Goal: Task Accomplishment & Management: Manage account settings

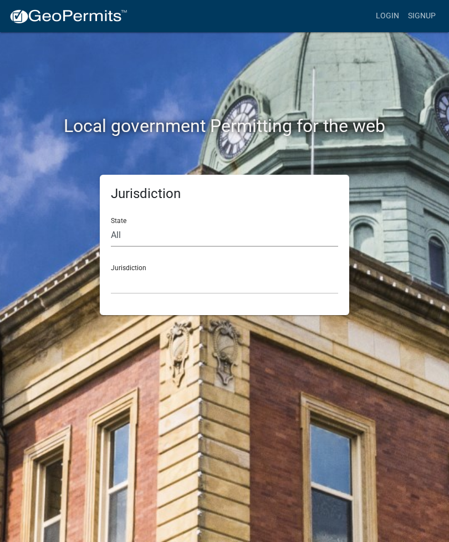
click at [130, 233] on select "All [US_STATE] [US_STATE] [US_STATE] [US_STATE] [US_STATE] [US_STATE] [US_STATE…" at bounding box center [224, 235] width 227 height 23
select select "[US_STATE]"
click at [126, 277] on select "City of [GEOGRAPHIC_DATA], [US_STATE] City of [GEOGRAPHIC_DATA], [US_STATE] Cit…" at bounding box center [224, 282] width 227 height 23
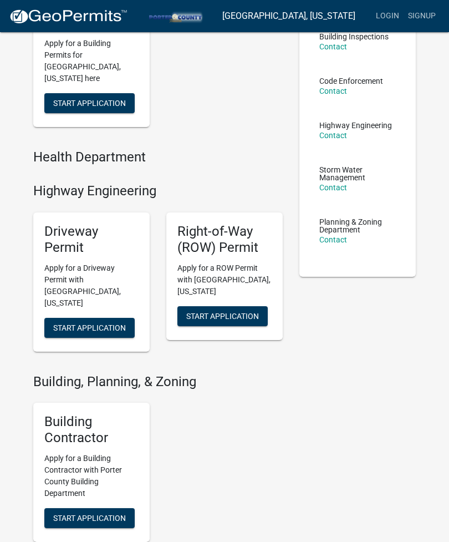
scroll to position [139, 0]
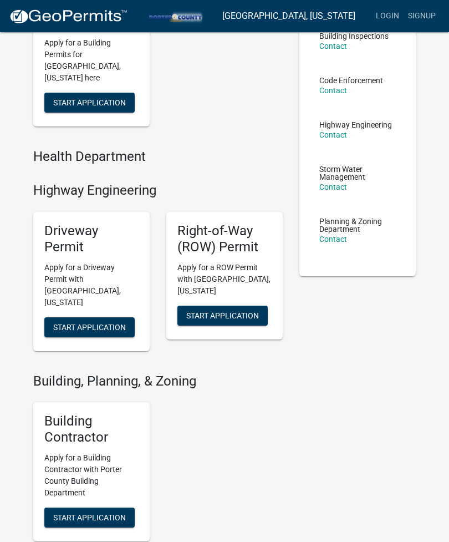
click at [99, 507] on button "Start Application" at bounding box center [89, 517] width 90 height 20
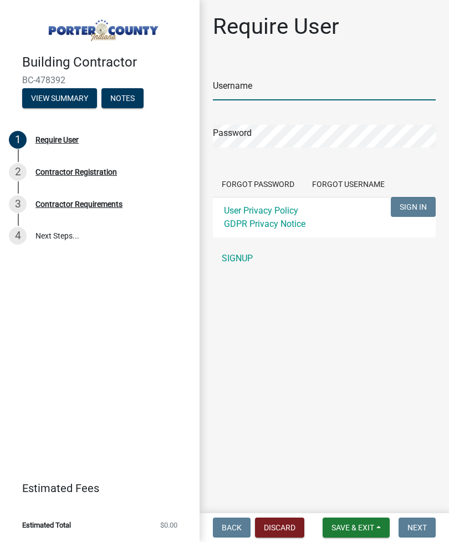
click at [298, 90] on input "Username" at bounding box center [324, 89] width 223 height 23
type input "PerdueConstruction1012"
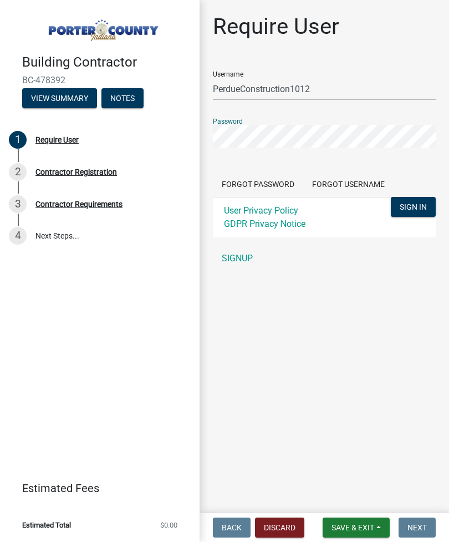
click at [418, 204] on span "SIGN IN" at bounding box center [413, 206] width 27 height 9
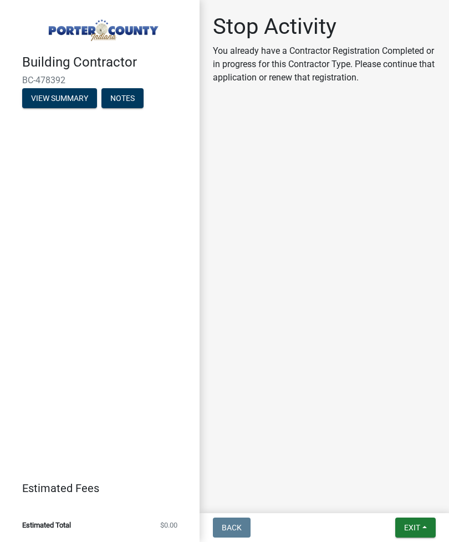
click at [82, 96] on button "View Summary" at bounding box center [59, 98] width 75 height 20
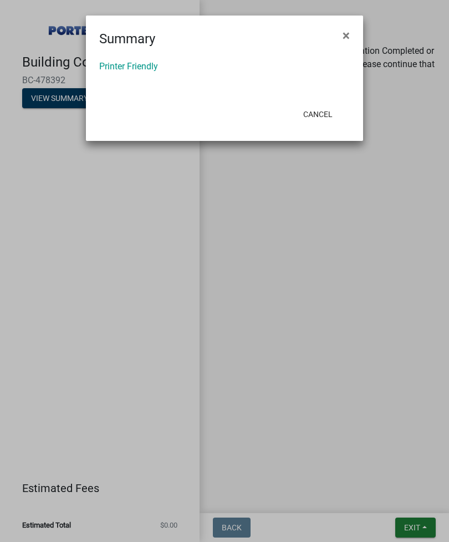
click at [345, 35] on span "×" at bounding box center [346, 36] width 7 height 16
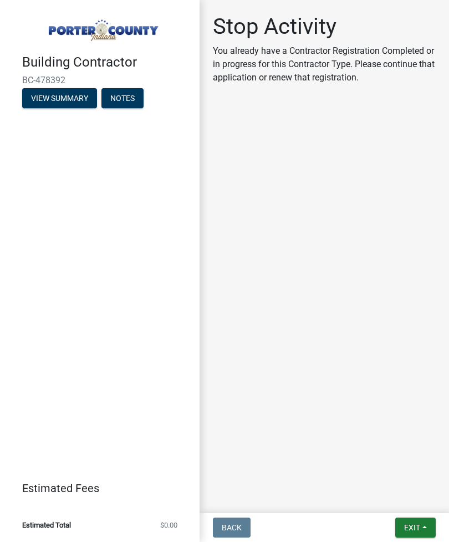
click at [78, 97] on button "View Summary" at bounding box center [59, 98] width 75 height 20
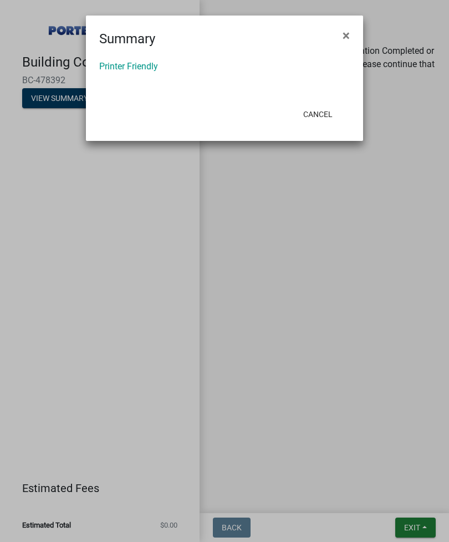
click at [351, 21] on button "×" at bounding box center [346, 35] width 25 height 31
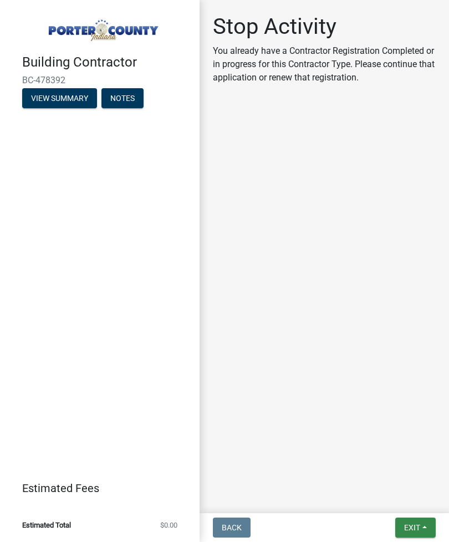
click at [409, 523] on span "Exit" at bounding box center [412, 527] width 16 height 9
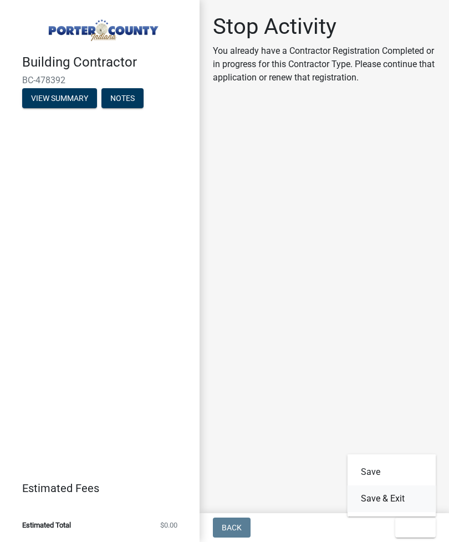
click at [411, 510] on button "Save & Exit" at bounding box center [392, 498] width 89 height 27
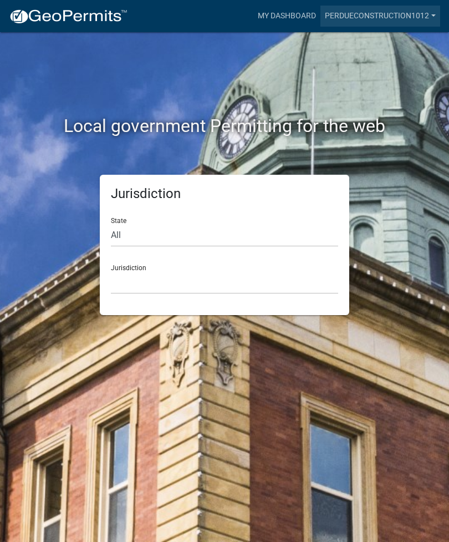
click at [388, 14] on link "PerdueConstruction1012" at bounding box center [381, 16] width 120 height 21
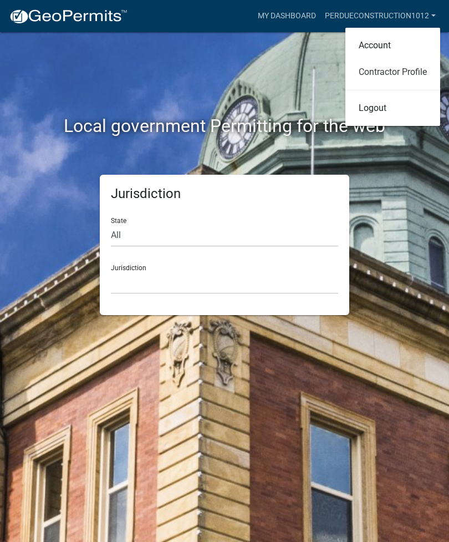
click at [399, 73] on link "Contractor Profile" at bounding box center [392, 72] width 95 height 27
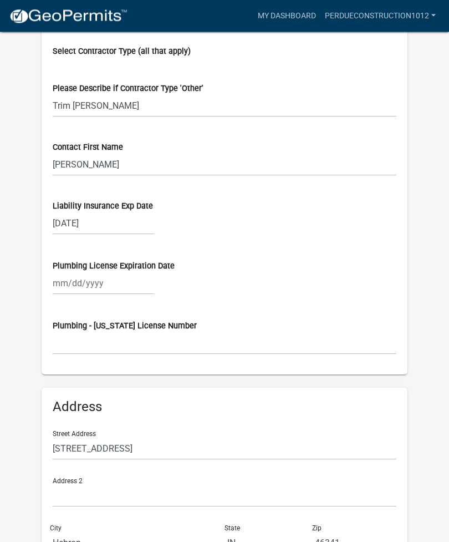
scroll to position [685, 0]
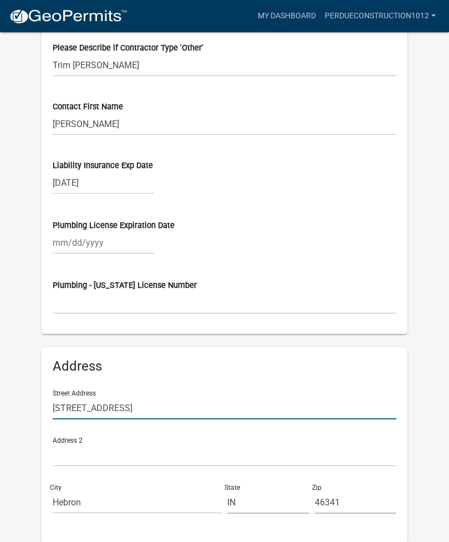
click at [143, 406] on input "[STREET_ADDRESS]" at bounding box center [225, 408] width 344 height 23
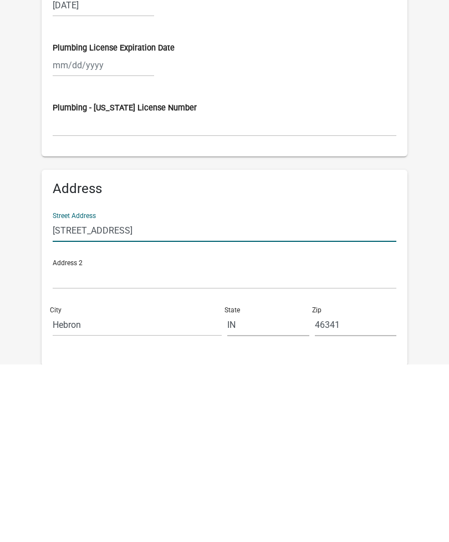
scroll to position [721, 0]
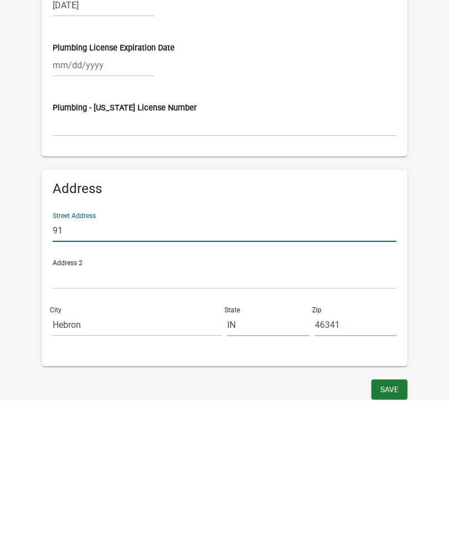
type input "9"
type input "[STREET_ADDRESS]"
click at [108, 455] on input "Hebron" at bounding box center [137, 466] width 169 height 23
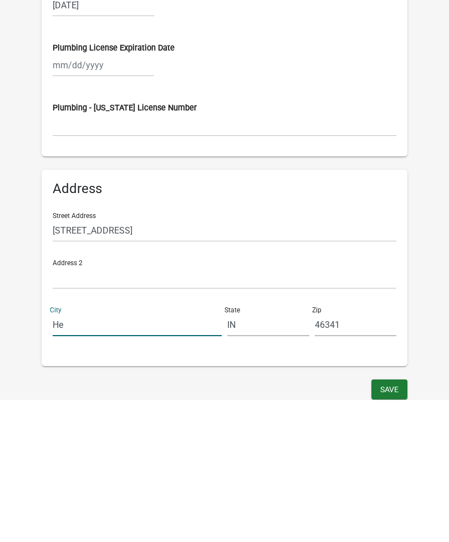
type input "H"
type input "[PERSON_NAME]"
click at [261, 455] on input "IN" at bounding box center [268, 466] width 82 height 23
click at [357, 455] on input "46341" at bounding box center [356, 466] width 82 height 23
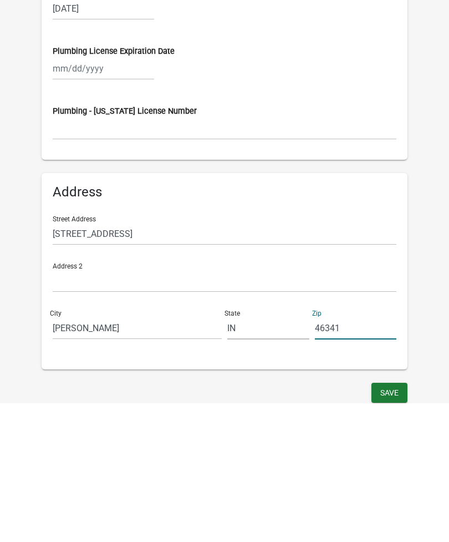
click at [343, 455] on input "46341" at bounding box center [356, 466] width 82 height 23
click at [350, 455] on input "46341" at bounding box center [356, 466] width 82 height 23
type input "46311"
click at [129, 361] on input "[STREET_ADDRESS]" at bounding box center [225, 372] width 344 height 23
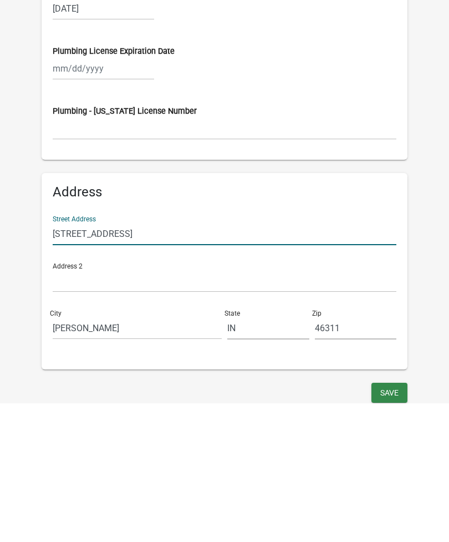
type input "[STREET_ADDRESS]"
click at [387, 521] on button "Save" at bounding box center [390, 531] width 36 height 20
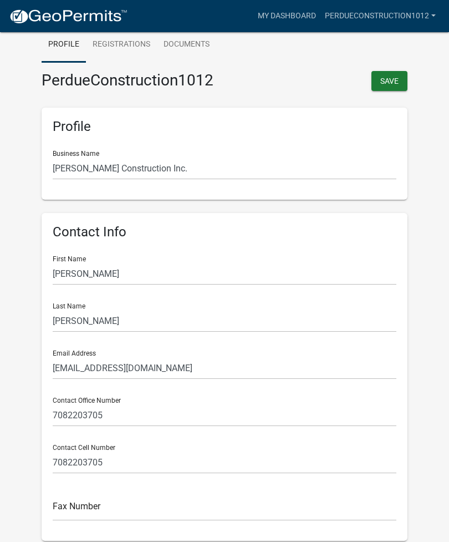
scroll to position [0, 0]
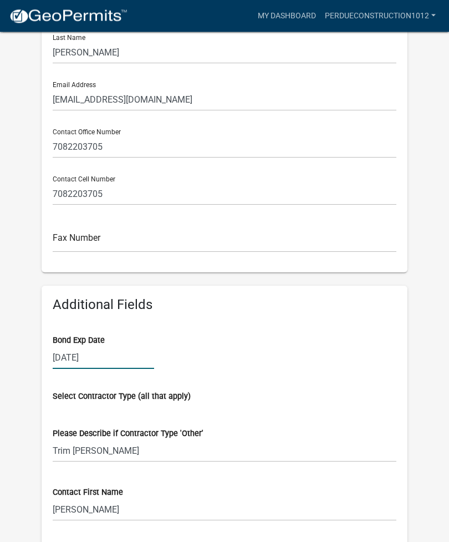
click at [119, 350] on div "[DATE]" at bounding box center [103, 358] width 101 height 23
select select "3"
select select "2024"
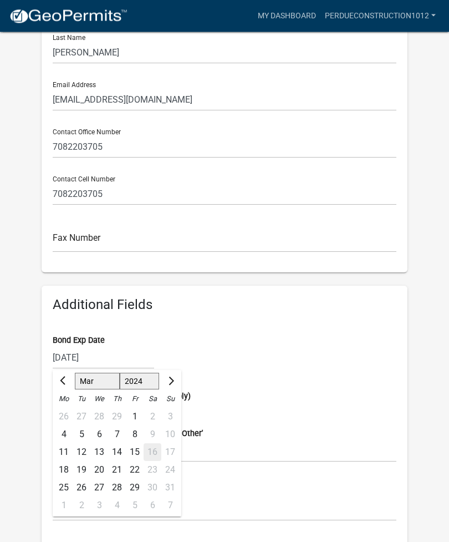
scroll to position [300, 0]
click at [258, 328] on div "Bond Exp Date [DATE] Jan Feb Mar Apr May Jun [DATE] Aug Sep Oct Nov [DATE] 1525…" at bounding box center [225, 344] width 344 height 50
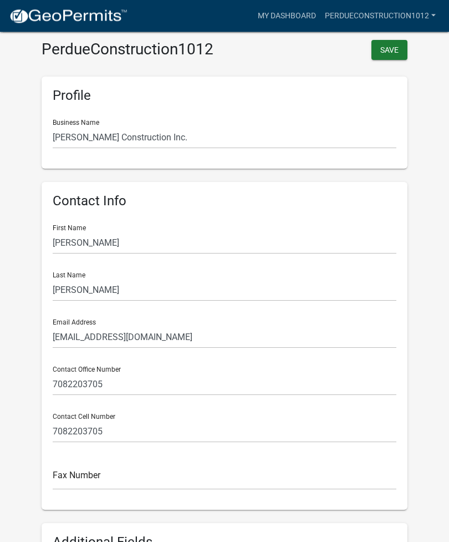
scroll to position [0, 0]
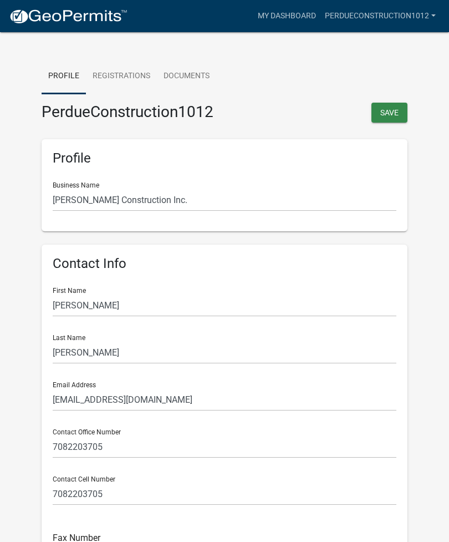
click at [382, 107] on button "Save" at bounding box center [390, 113] width 36 height 20
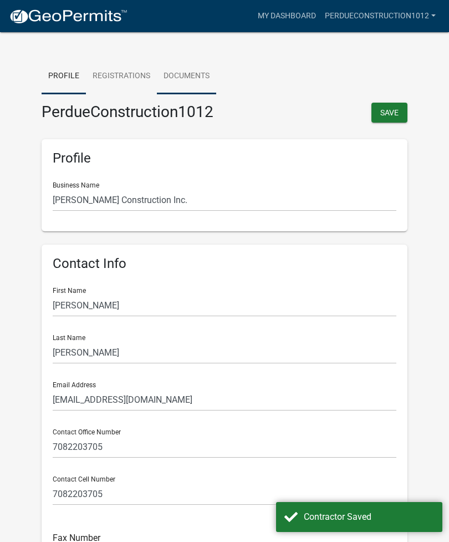
click at [188, 83] on link "Documents" at bounding box center [186, 76] width 59 height 35
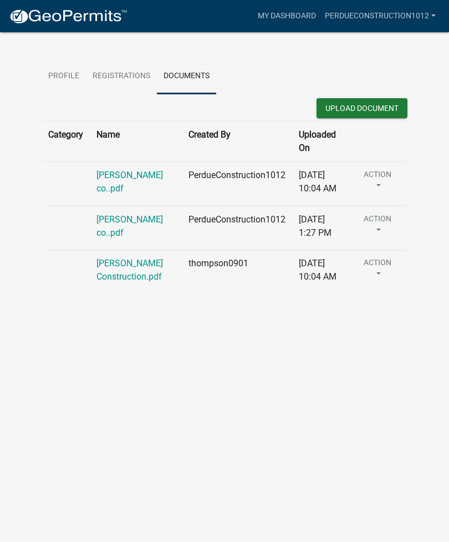
click at [375, 269] on button "Action" at bounding box center [377, 271] width 47 height 28
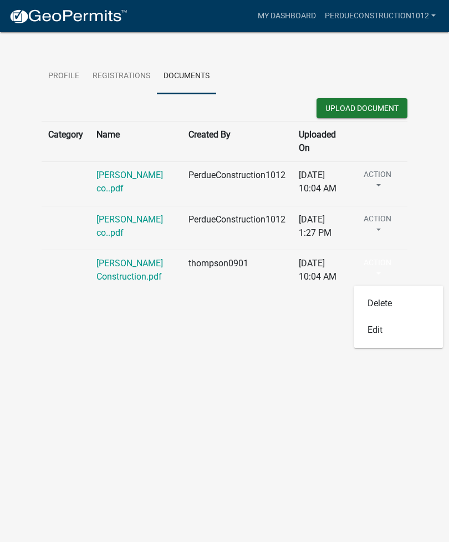
click at [251, 372] on body "Internet Explorer does NOT work with GeoPermits. Get a new browser for more sec…" at bounding box center [224, 284] width 449 height 542
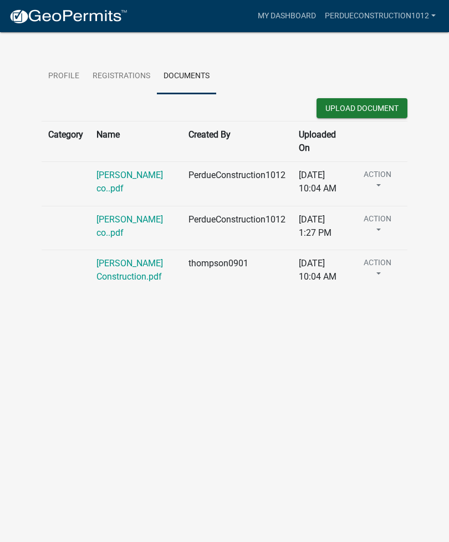
click at [306, 176] on td "[DATE] 10:04 AM" at bounding box center [319, 184] width 55 height 44
click at [130, 167] on td "[PERSON_NAME] co..pdf" at bounding box center [136, 184] width 92 height 44
click at [129, 170] on link "[PERSON_NAME] co..pdf" at bounding box center [129, 182] width 67 height 24
click at [122, 218] on link "[PERSON_NAME] co..pdf" at bounding box center [129, 226] width 67 height 24
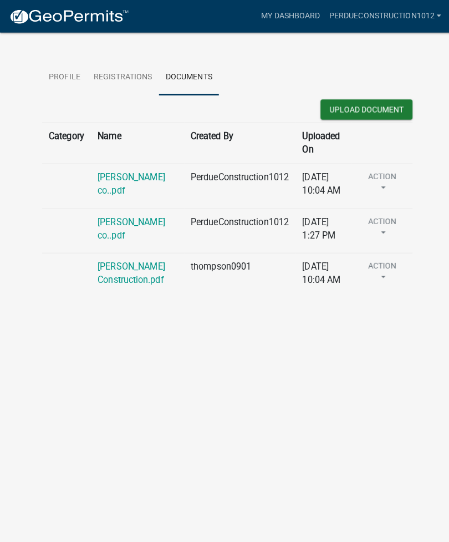
click at [127, 221] on link "[PERSON_NAME] co..pdf" at bounding box center [129, 226] width 67 height 24
click at [375, 220] on button "Action" at bounding box center [377, 227] width 47 height 28
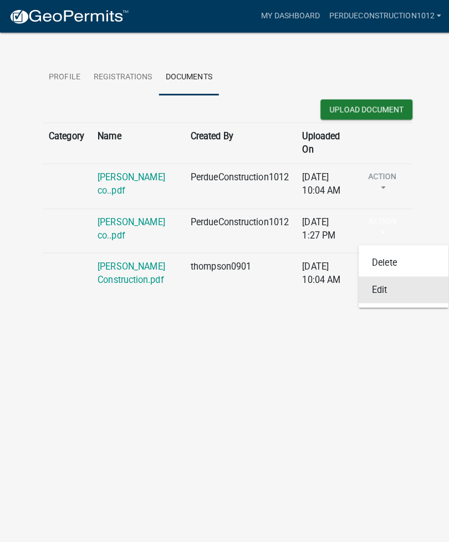
click at [379, 286] on link "Edit" at bounding box center [398, 286] width 89 height 27
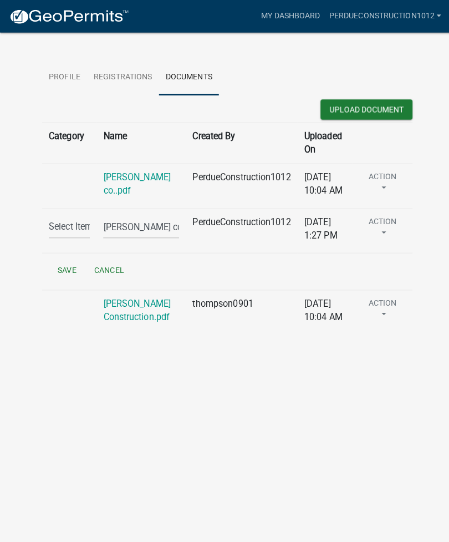
click at [104, 261] on button "Cancel" at bounding box center [107, 267] width 47 height 20
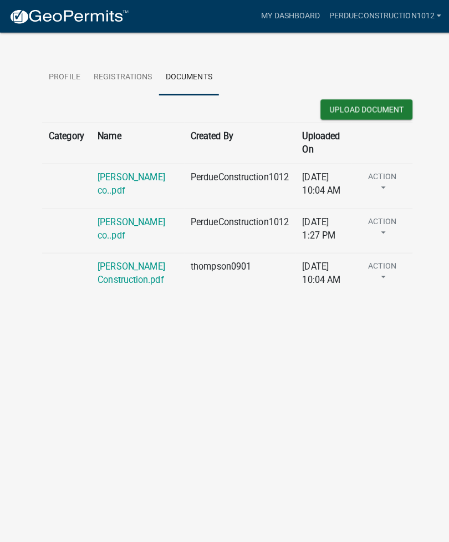
click at [378, 103] on button "Upload Document" at bounding box center [362, 108] width 91 height 20
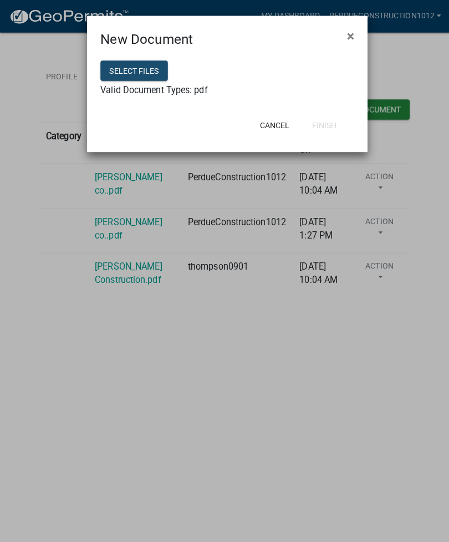
click at [136, 75] on button "Select files" at bounding box center [132, 70] width 67 height 20
click at [324, 49] on div "Select files Valid Document Types: pdf" at bounding box center [224, 79] width 277 height 60
click at [348, 34] on span "×" at bounding box center [346, 36] width 7 height 16
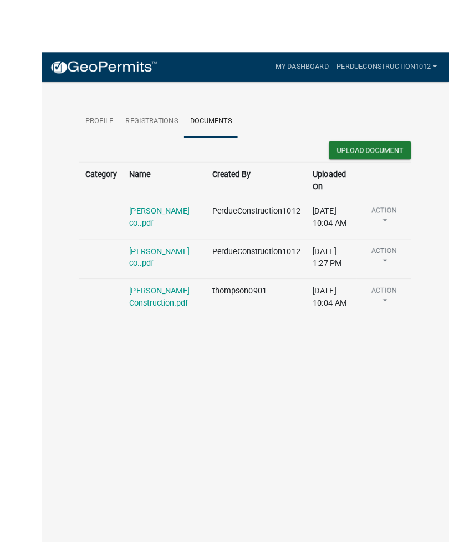
scroll to position [1, 0]
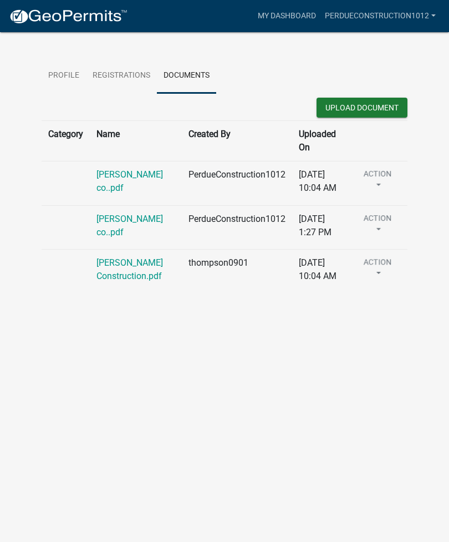
click at [245, 167] on td "PerdueConstruction1012" at bounding box center [237, 183] width 110 height 44
click at [282, 172] on td "PerdueConstruction1012" at bounding box center [237, 183] width 110 height 44
click at [140, 175] on link "[PERSON_NAME] co..pdf" at bounding box center [129, 181] width 67 height 24
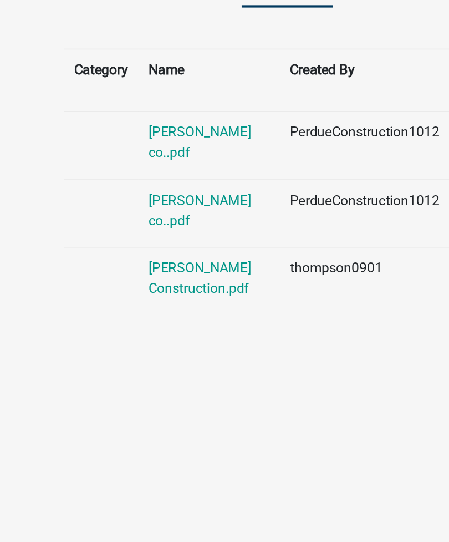
scroll to position [0, 0]
